Goal: Transaction & Acquisition: Purchase product/service

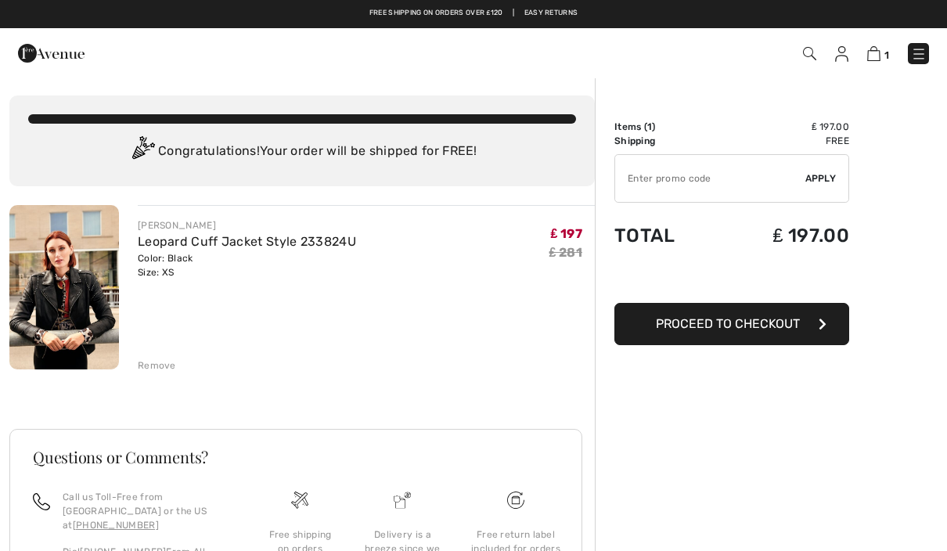
scroll to position [152, 0]
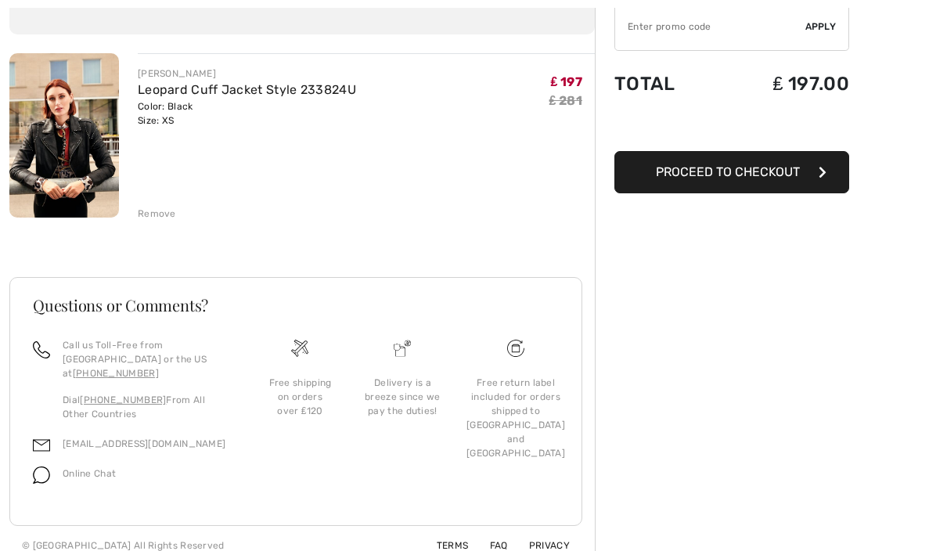
click at [70, 160] on img at bounding box center [64, 135] width 110 height 164
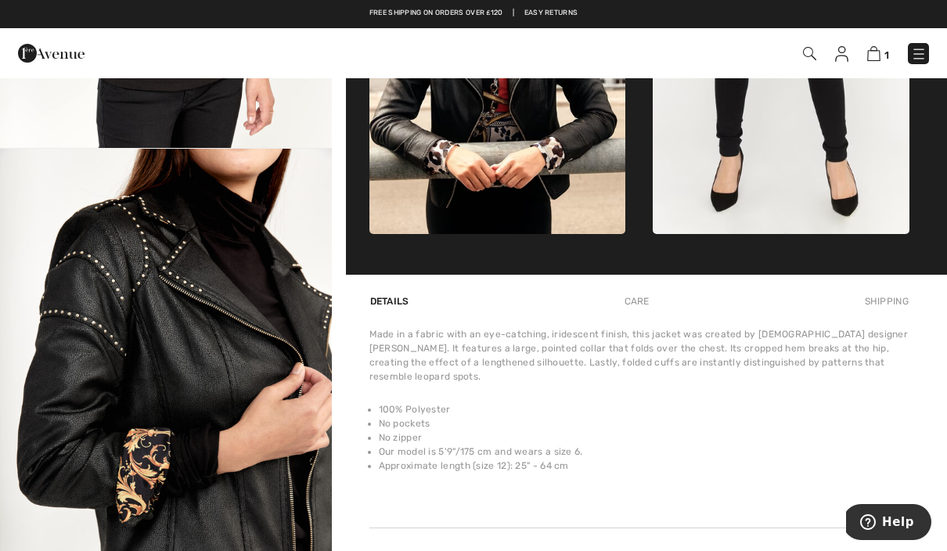
scroll to position [768, 0]
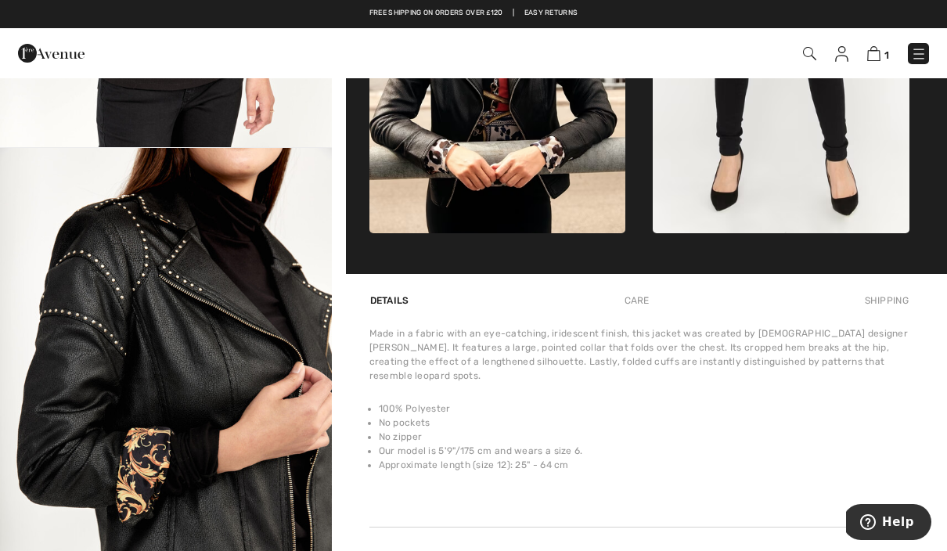
click at [232, 466] on img "8 / 8" at bounding box center [166, 396] width 332 height 497
click at [879, 52] on img at bounding box center [873, 53] width 13 height 15
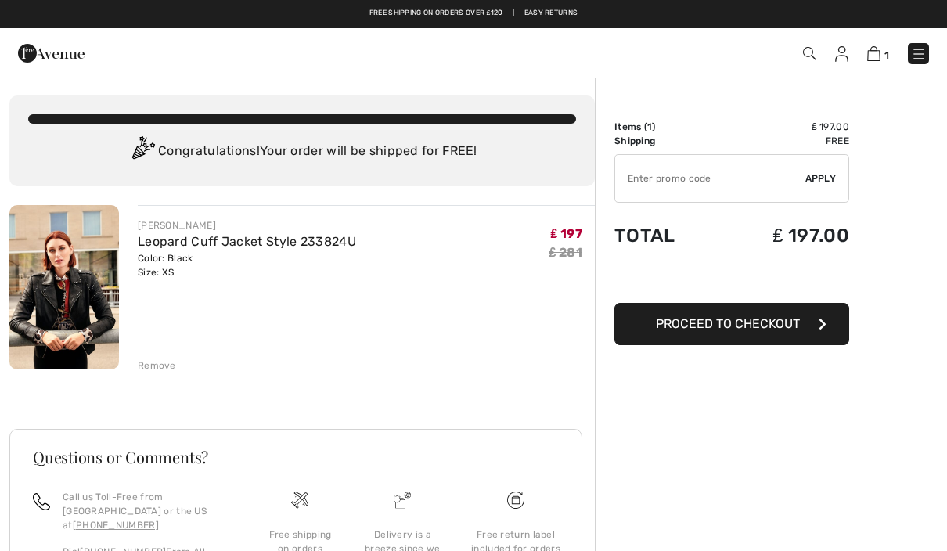
click at [85, 307] on img at bounding box center [64, 287] width 110 height 164
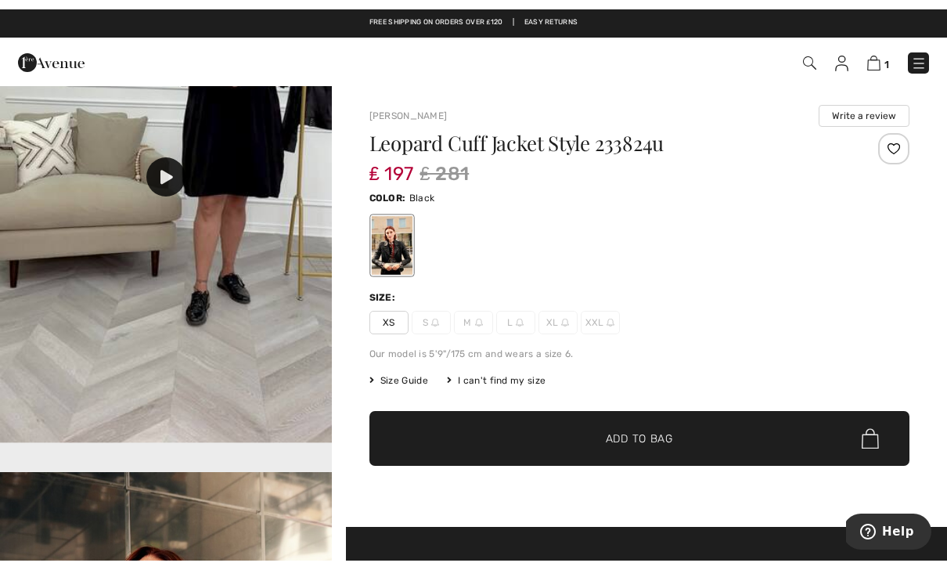
scroll to position [1677, 0]
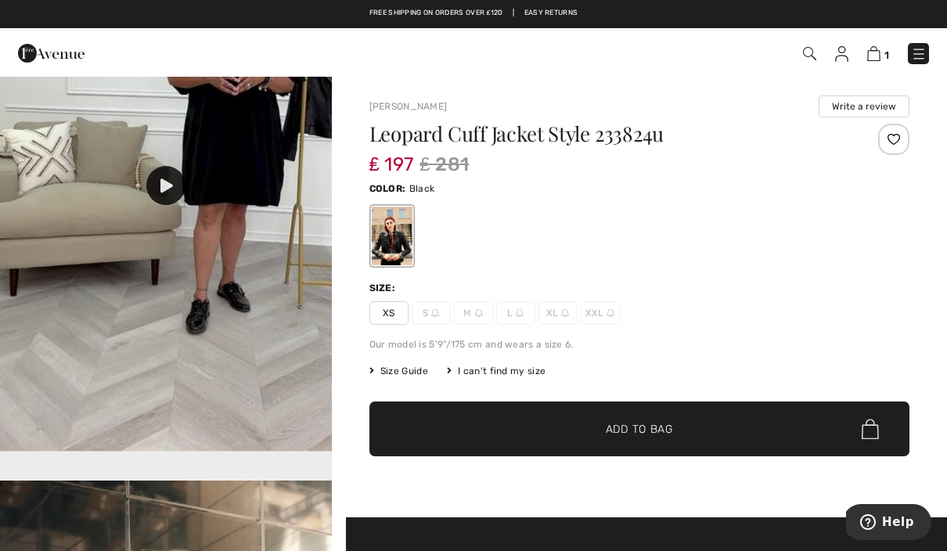
click at [171, 192] on icon at bounding box center [166, 185] width 13 height 14
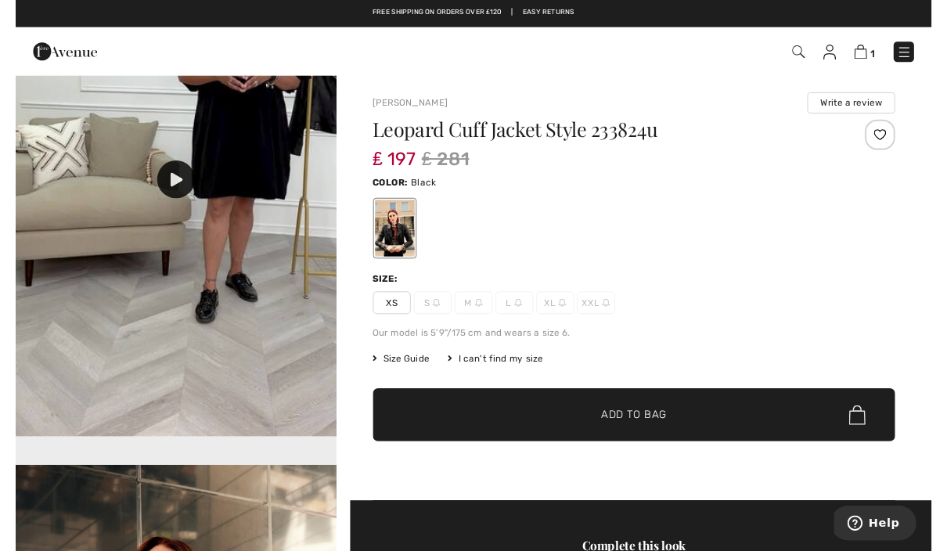
scroll to position [19, 0]
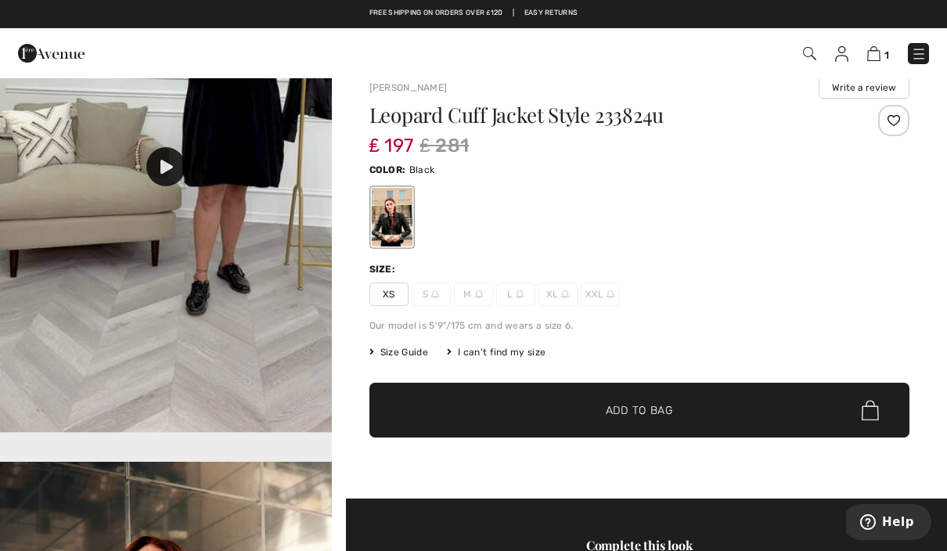
click at [422, 358] on span "Size Guide" at bounding box center [398, 352] width 59 height 14
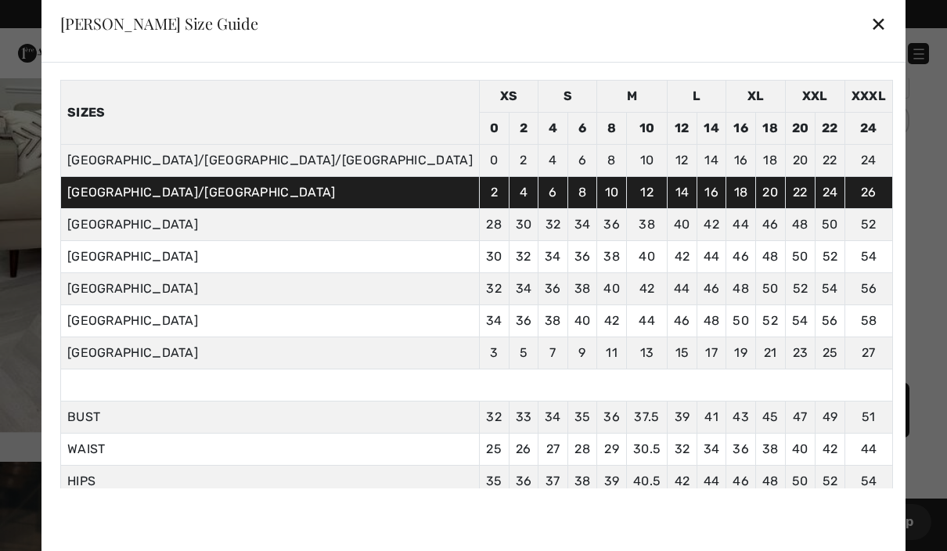
scroll to position [54, 0]
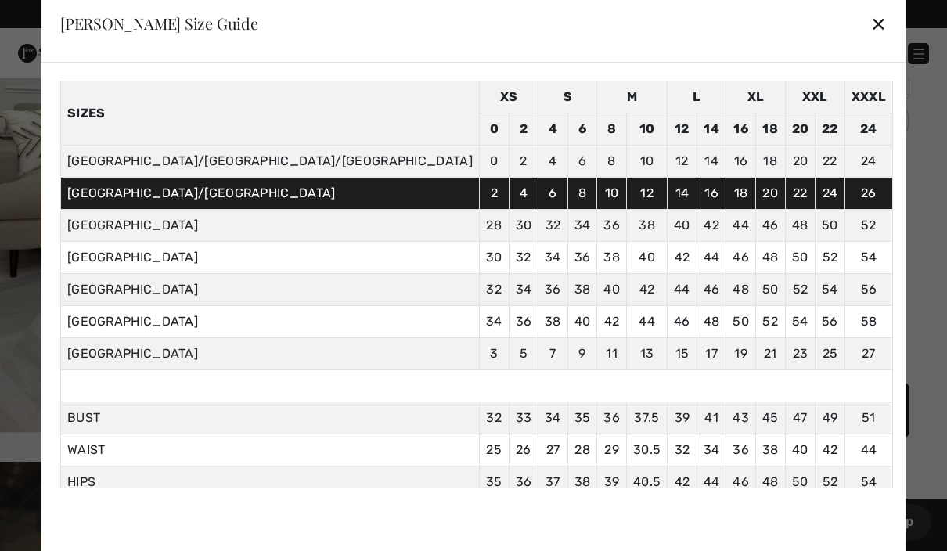
click at [870, 24] on div "✕" at bounding box center [878, 23] width 16 height 33
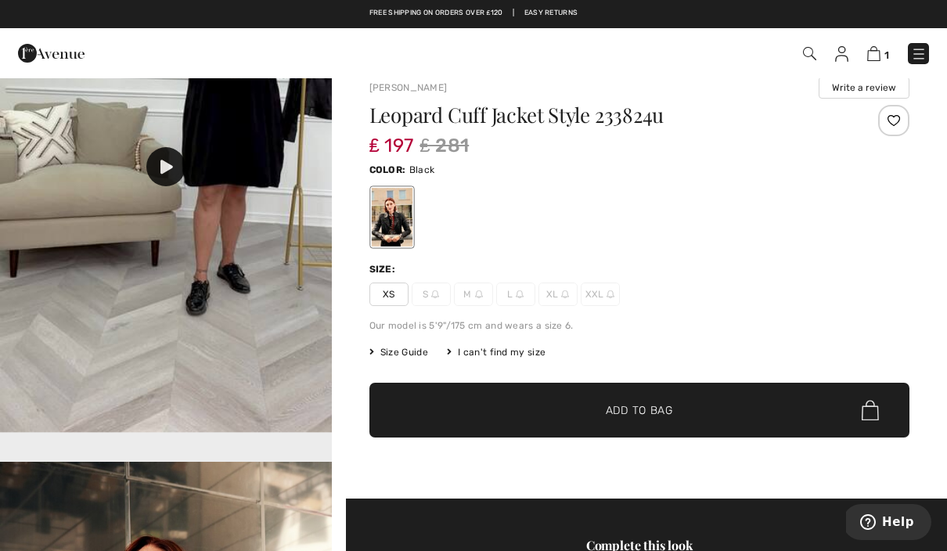
click at [880, 45] on link "1" at bounding box center [878, 53] width 22 height 19
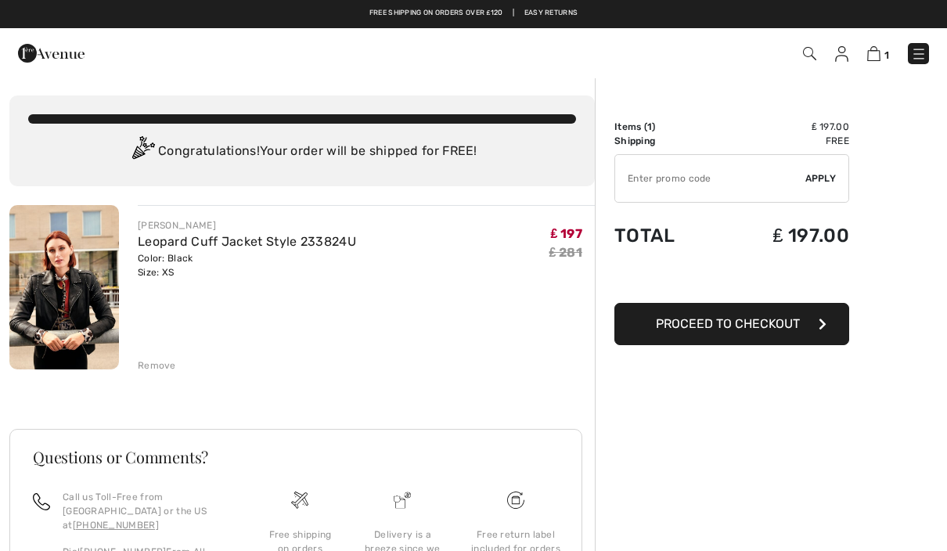
click at [66, 304] on img at bounding box center [64, 287] width 110 height 164
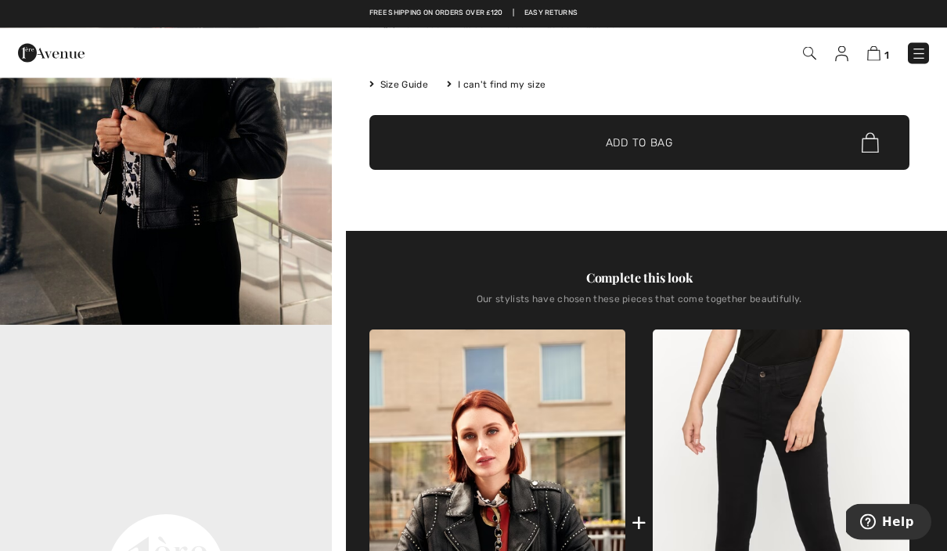
scroll to position [269, 0]
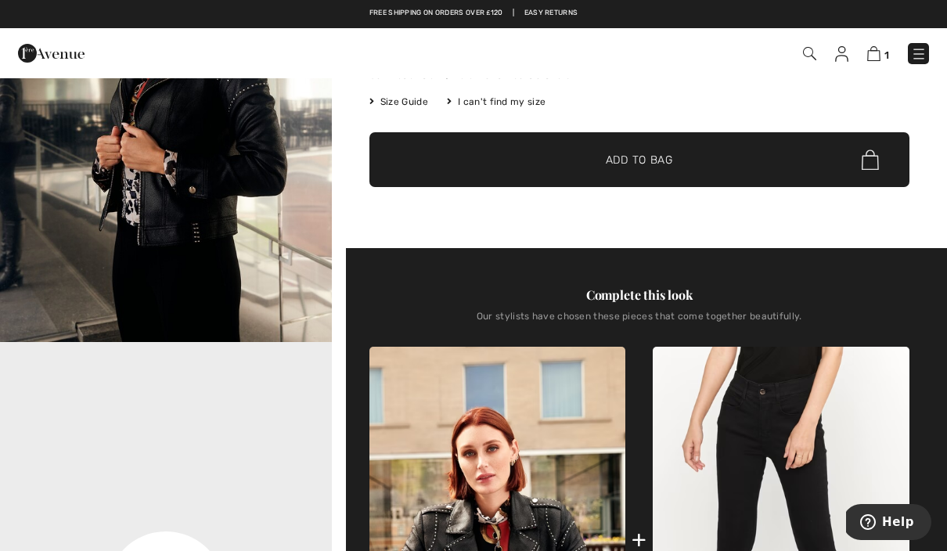
click at [884, 51] on span "1" at bounding box center [886, 55] width 5 height 12
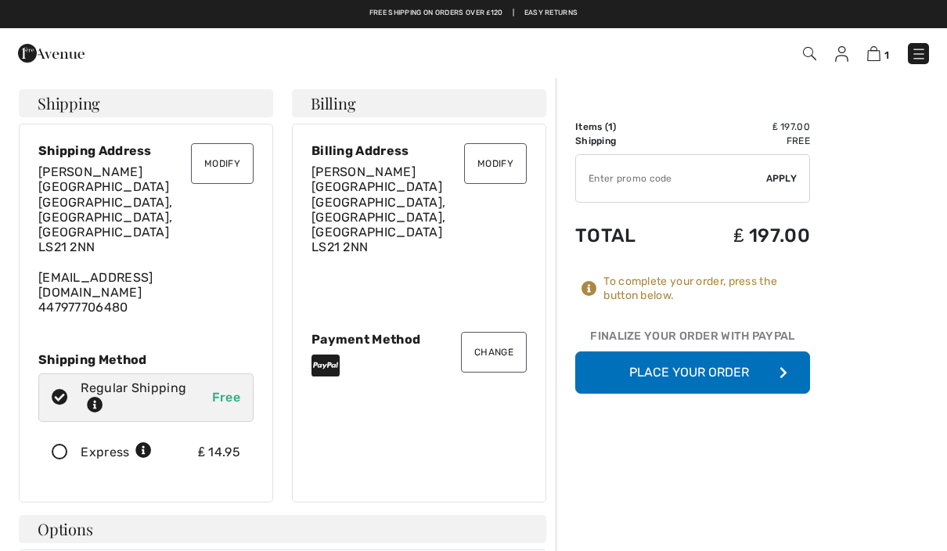
click at [745, 365] on button "Place Your Order" at bounding box center [692, 372] width 235 height 42
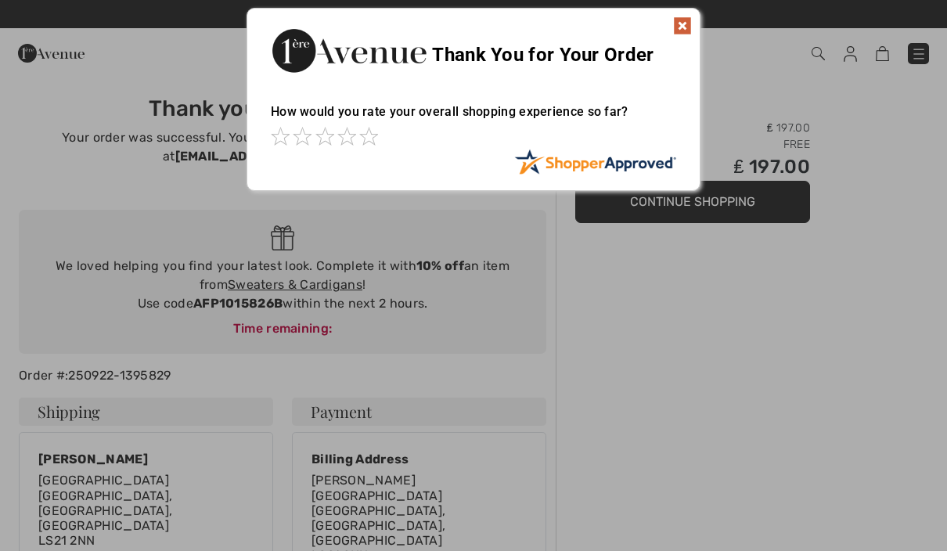
click at [685, 20] on img at bounding box center [682, 25] width 19 height 19
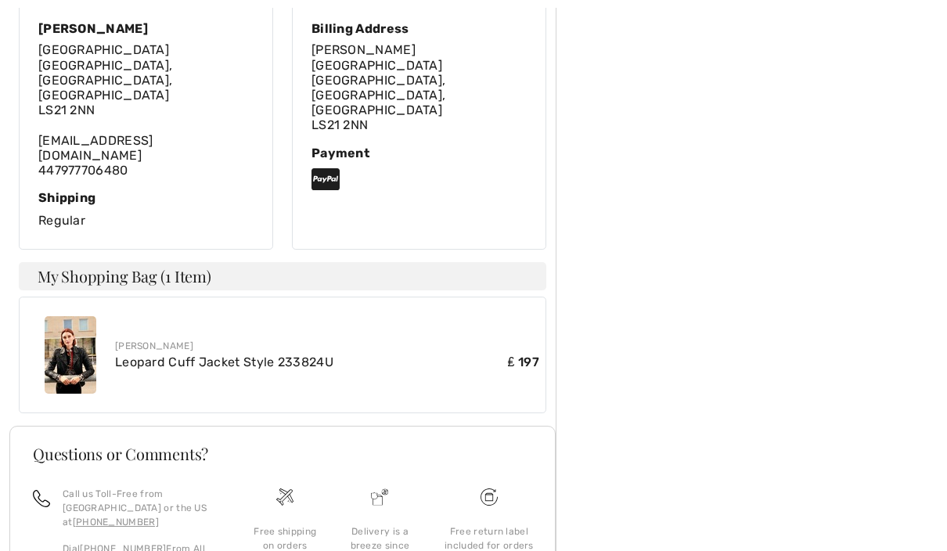
scroll to position [465, 0]
